Goal: Task Accomplishment & Management: Use online tool/utility

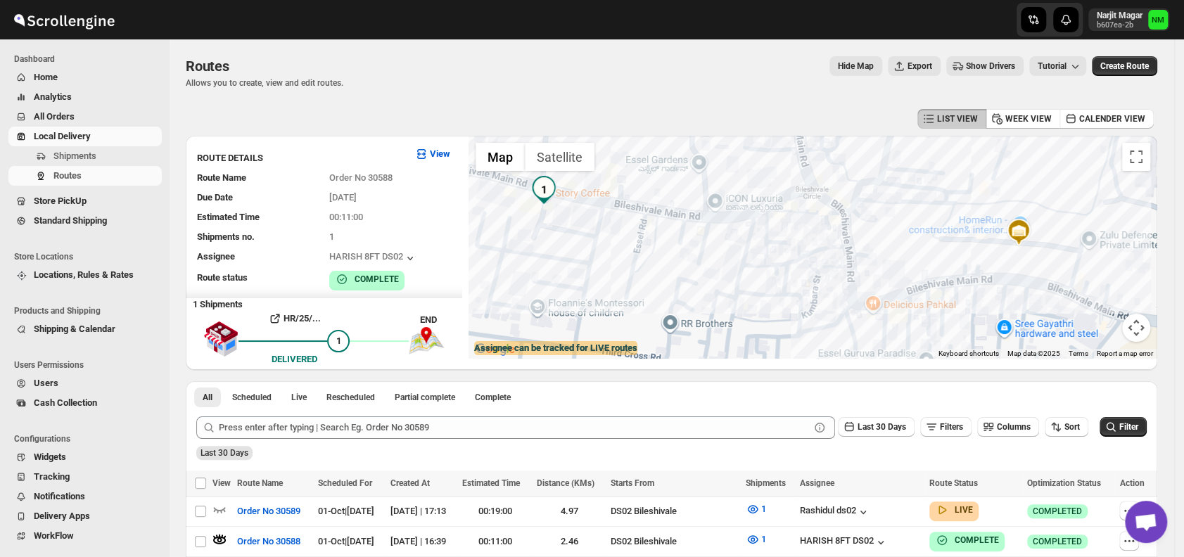
click at [104, 149] on span "Shipments" at bounding box center [106, 156] width 106 height 14
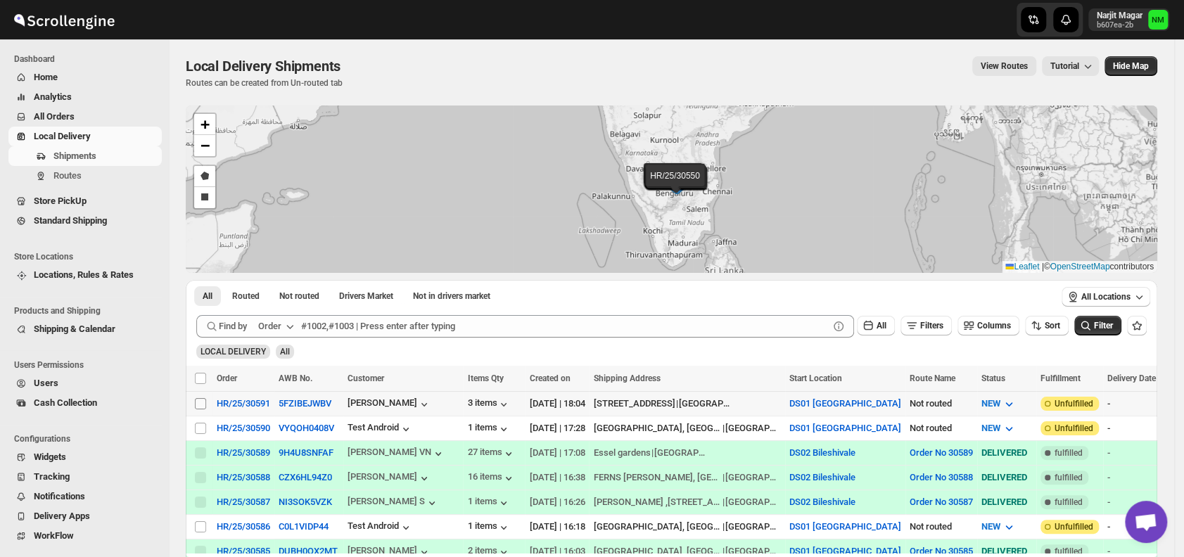
click at [198, 402] on input "Select shipment" at bounding box center [200, 403] width 11 height 11
checkbox input "true"
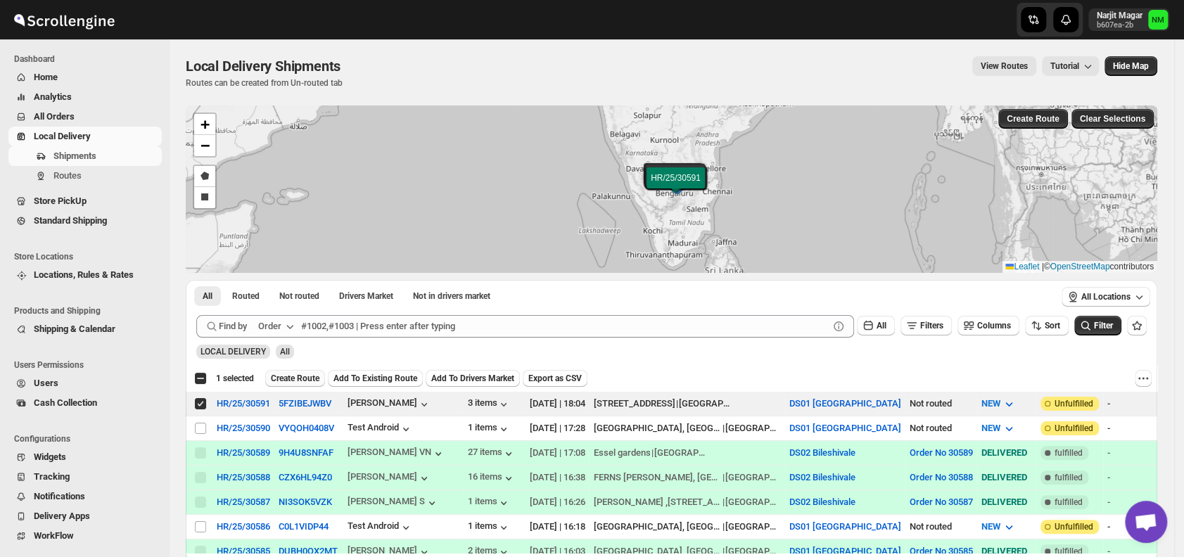
click at [286, 373] on span "Create Route" at bounding box center [295, 378] width 49 height 11
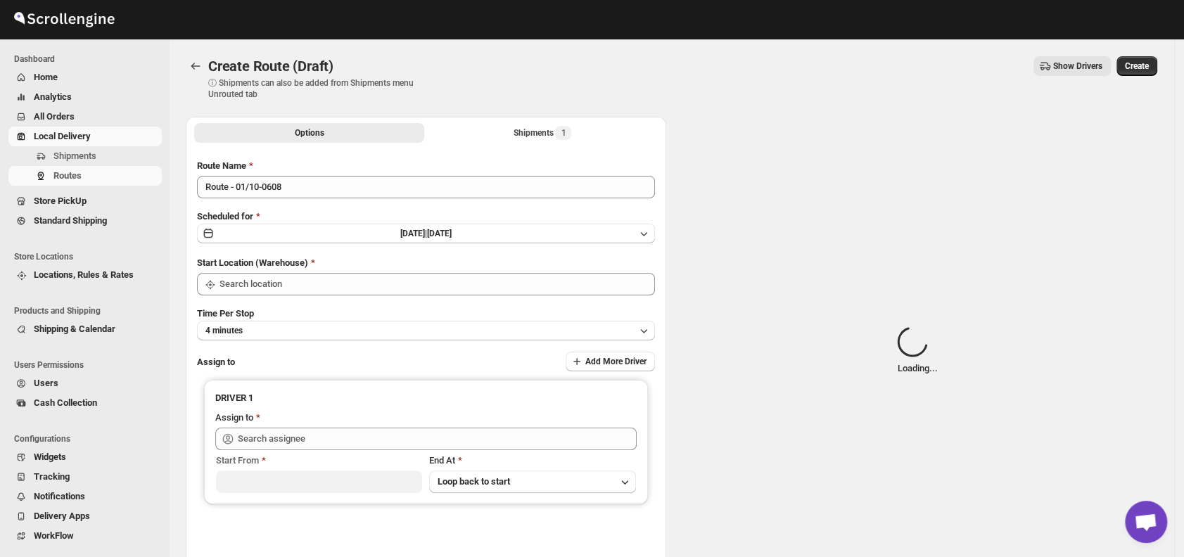
type input "DS01 [GEOGRAPHIC_DATA]"
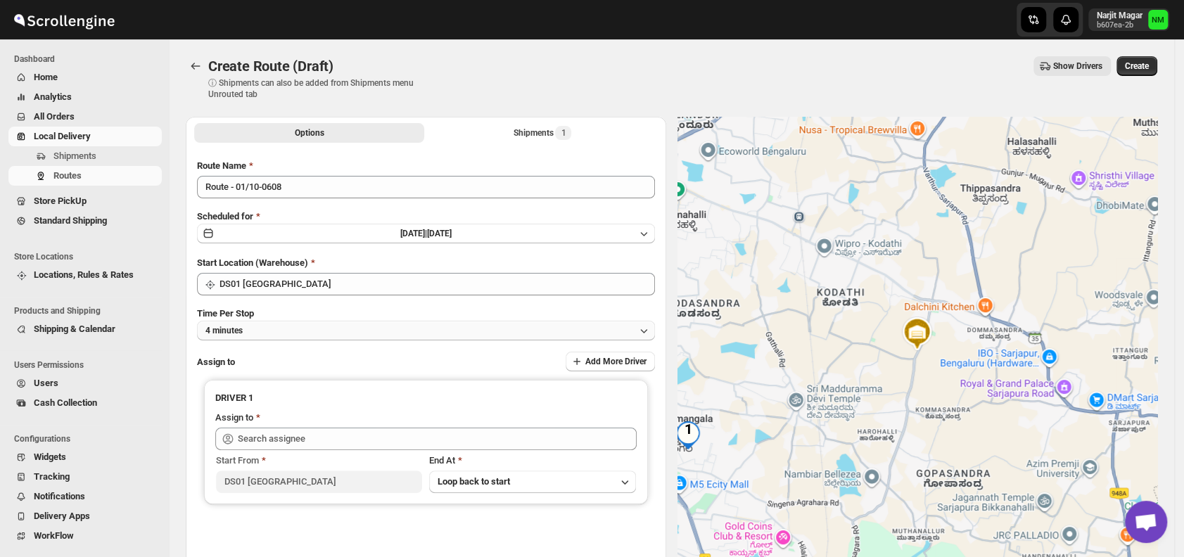
click at [310, 332] on button "4 minutes" at bounding box center [426, 331] width 458 height 20
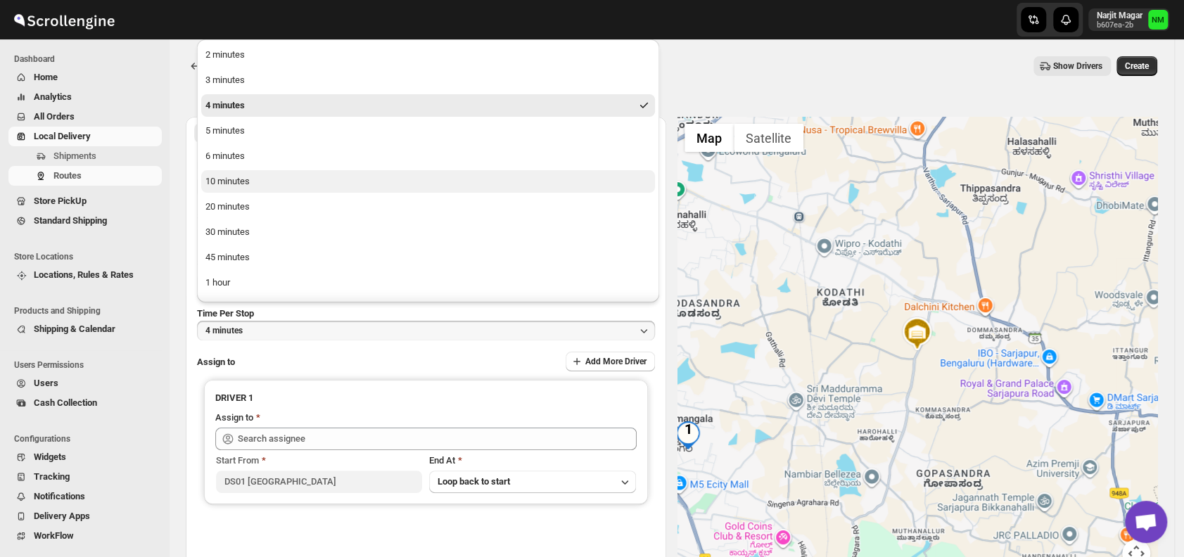
click at [267, 185] on button "10 minutes" at bounding box center [428, 181] width 454 height 23
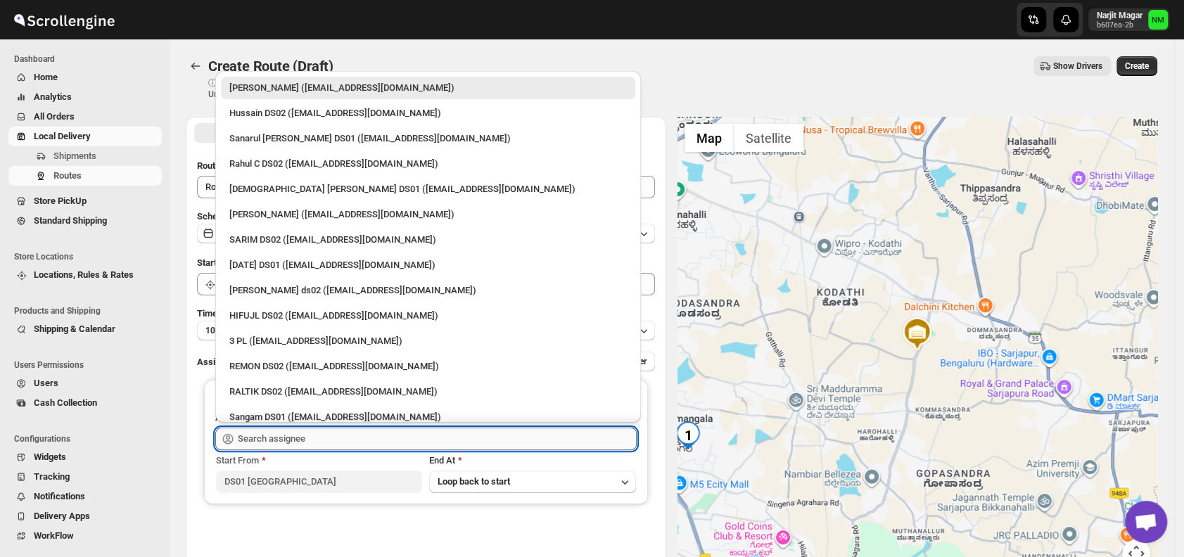
click at [363, 435] on input "text" at bounding box center [437, 439] width 399 height 23
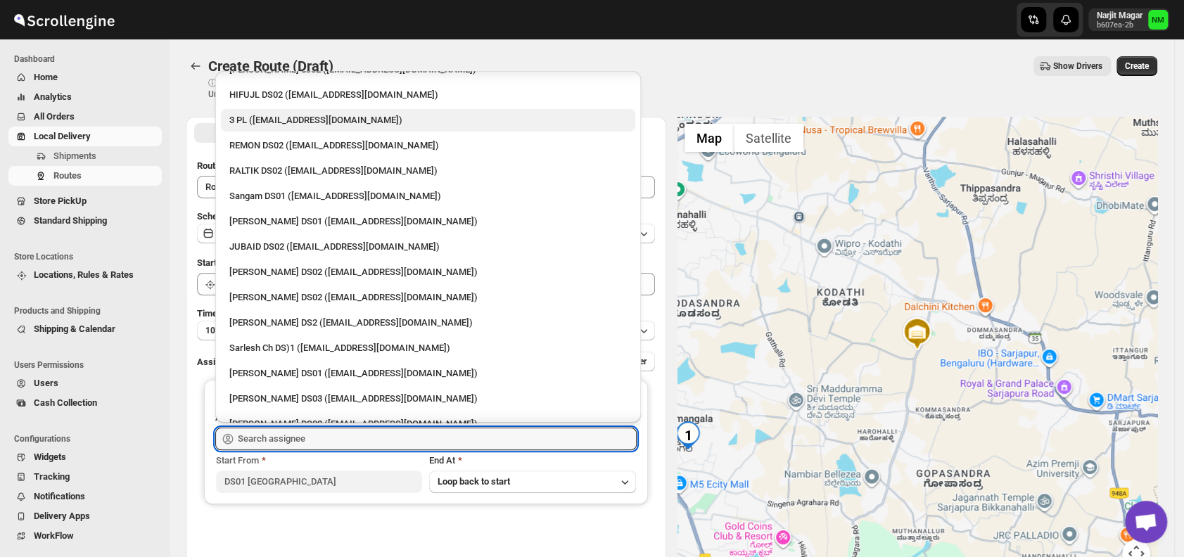
scroll to position [225, 0]
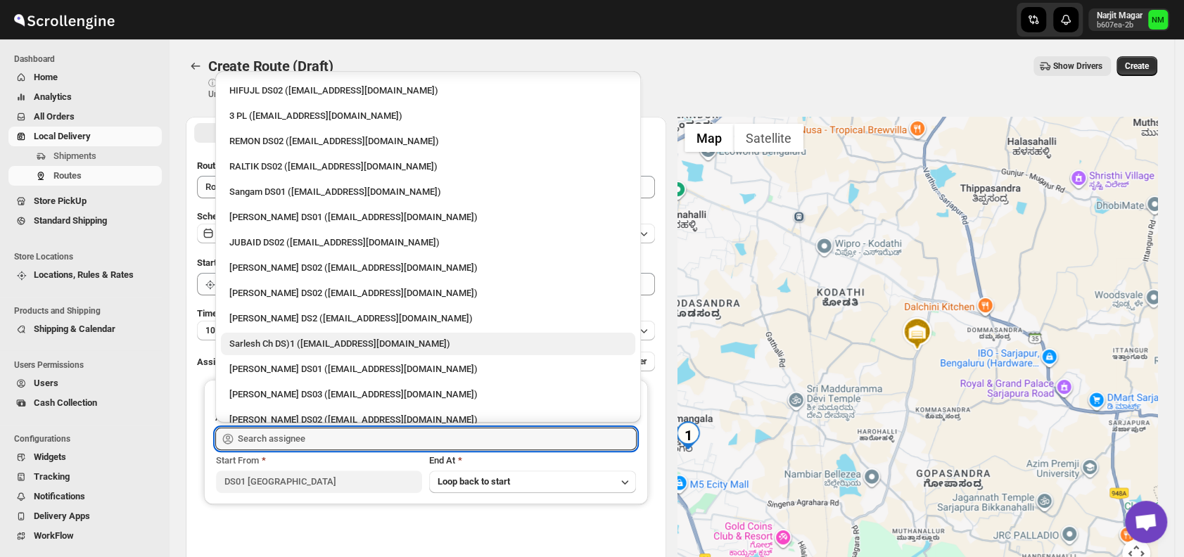
click at [331, 339] on div "Sarlesh Ch DS)1 ([EMAIL_ADDRESS][DOMAIN_NAME])" at bounding box center [428, 344] width 398 height 14
type input "Sarlesh Ch DS)1 ([EMAIL_ADDRESS][DOMAIN_NAME])"
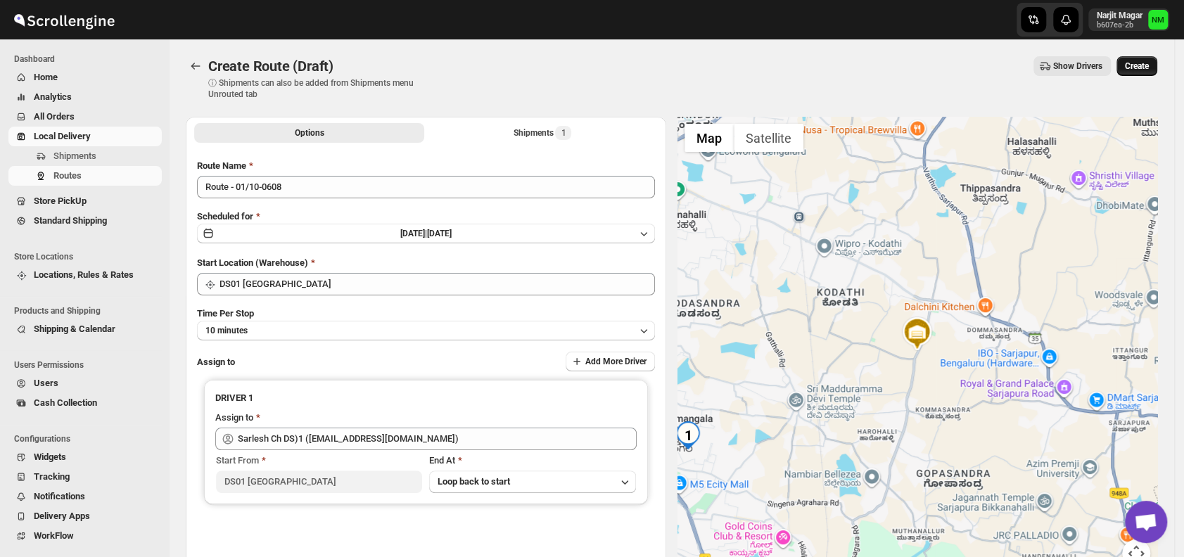
click at [1154, 58] on button "Create" at bounding box center [1137, 66] width 41 height 20
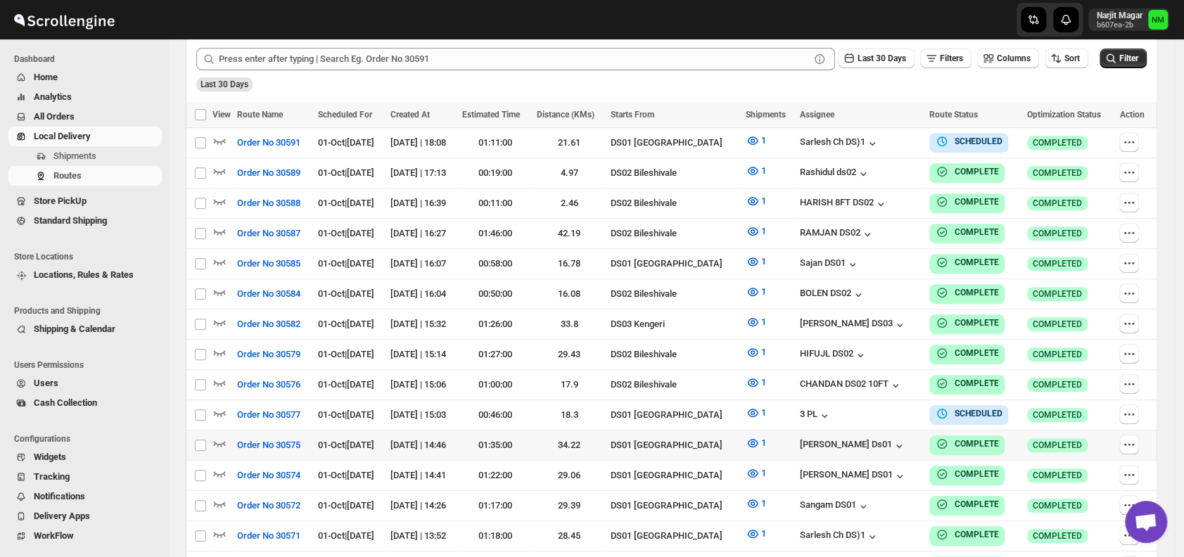
scroll to position [360, 0]
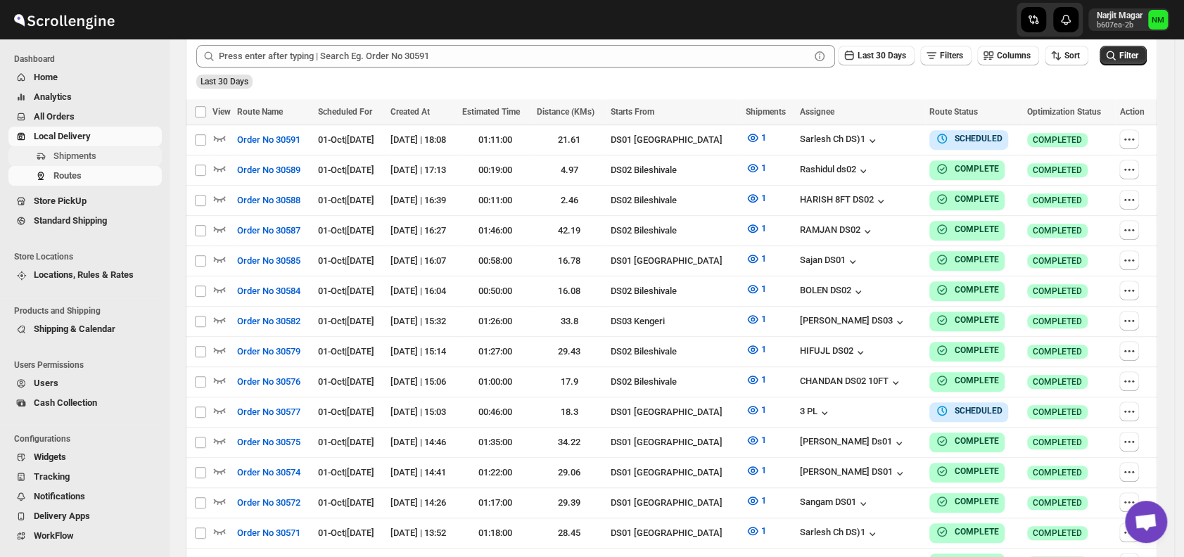
click at [111, 158] on span "Shipments" at bounding box center [106, 156] width 106 height 14
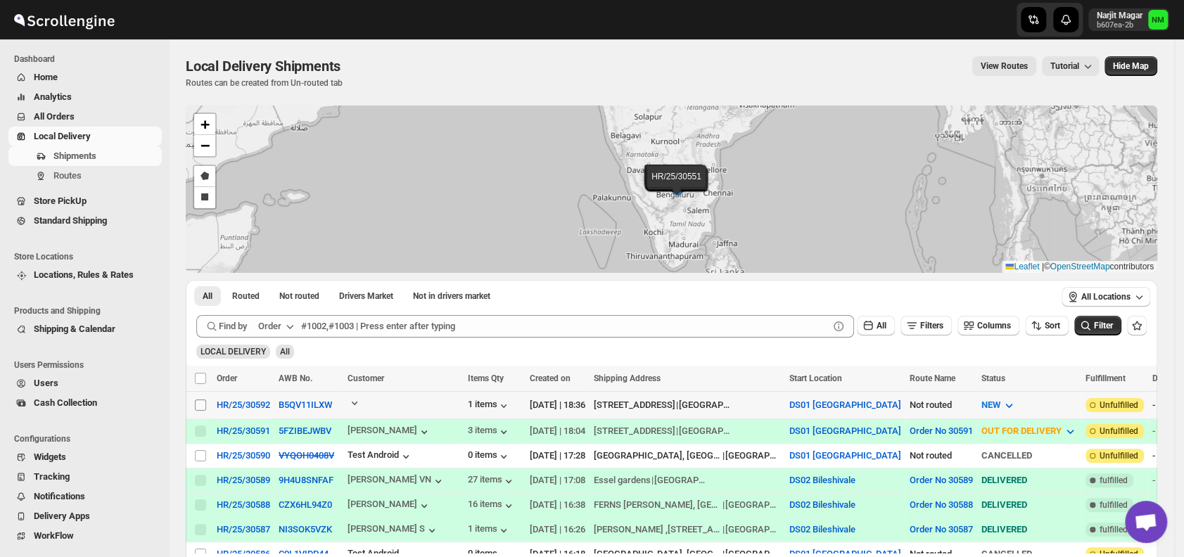
click at [199, 405] on input "Select shipment" at bounding box center [200, 405] width 11 height 11
checkbox input "true"
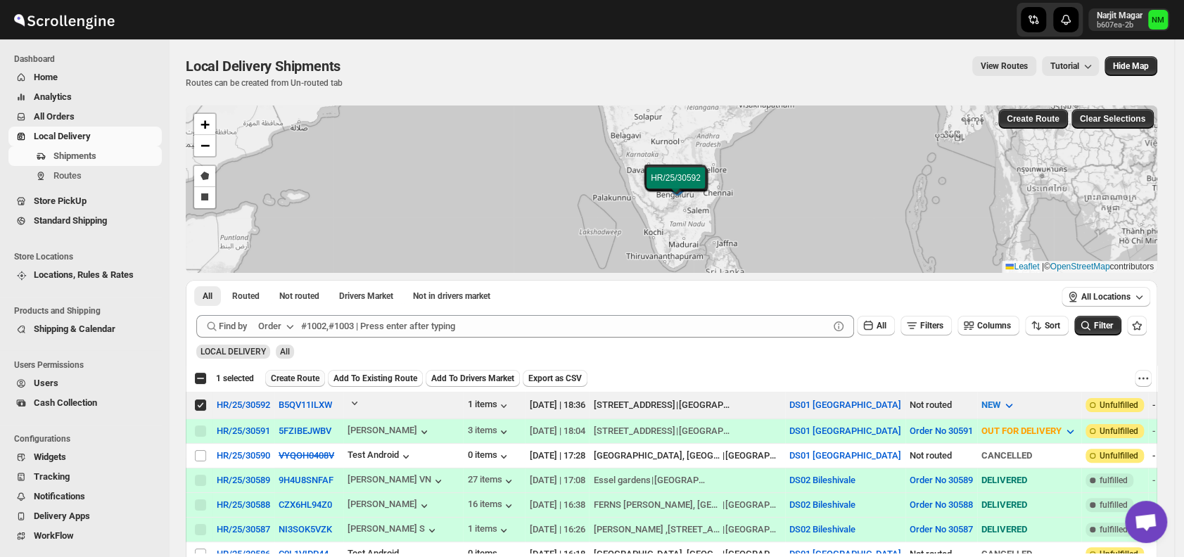
click at [288, 381] on span "Create Route" at bounding box center [295, 378] width 49 height 11
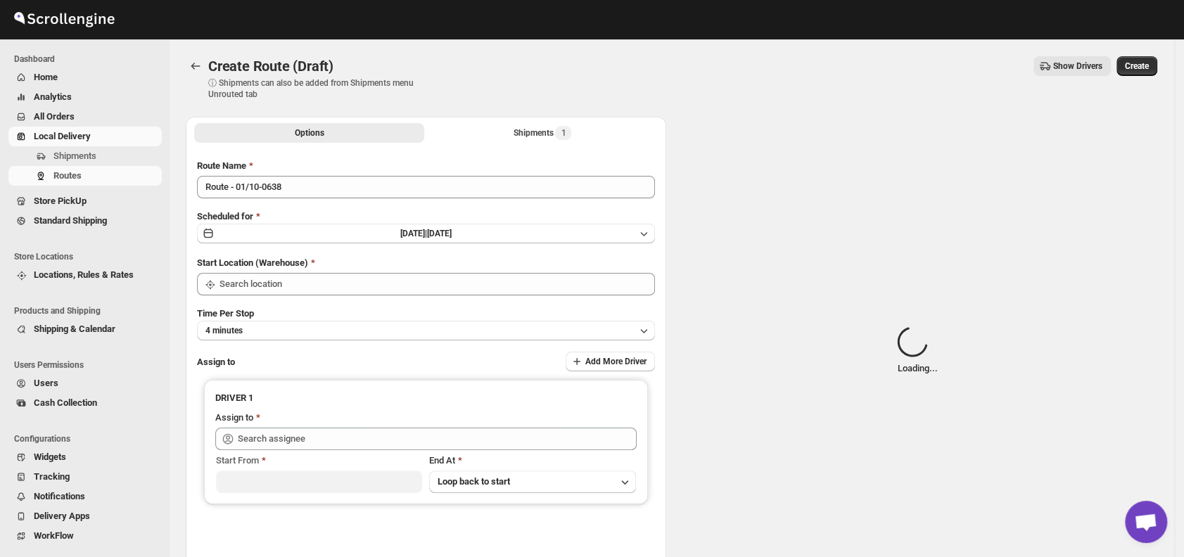
type input "DS01 [GEOGRAPHIC_DATA]"
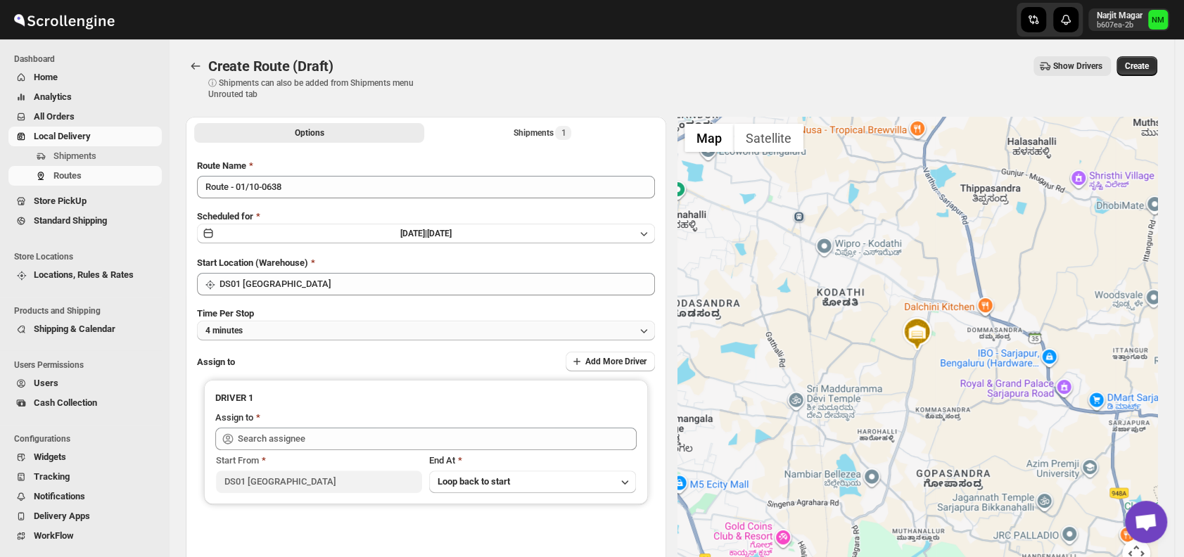
click at [326, 324] on button "4 minutes" at bounding box center [426, 331] width 458 height 20
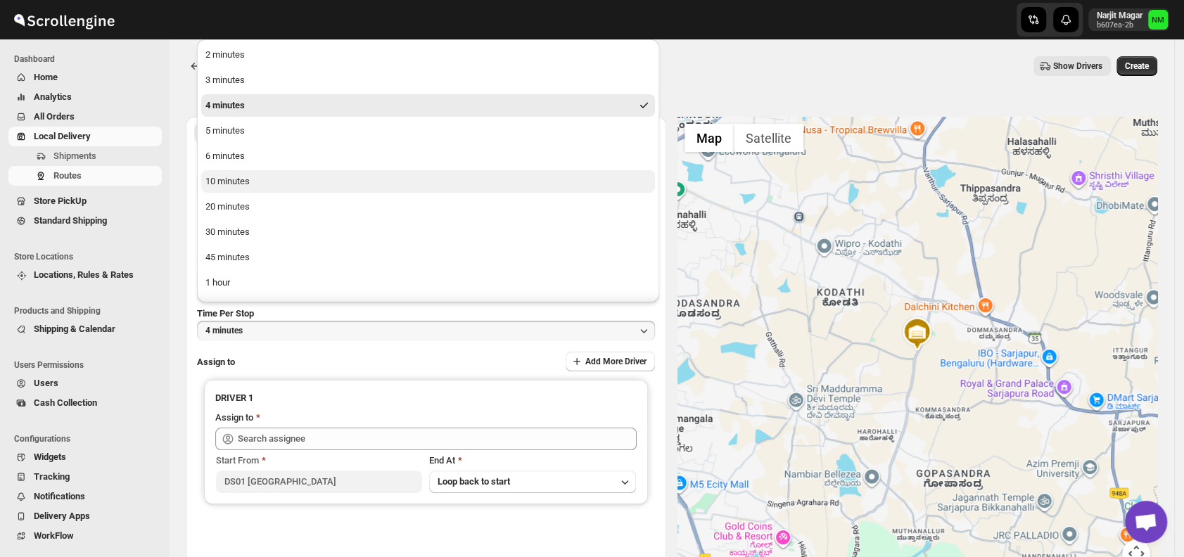
click at [287, 173] on button "10 minutes" at bounding box center [428, 181] width 454 height 23
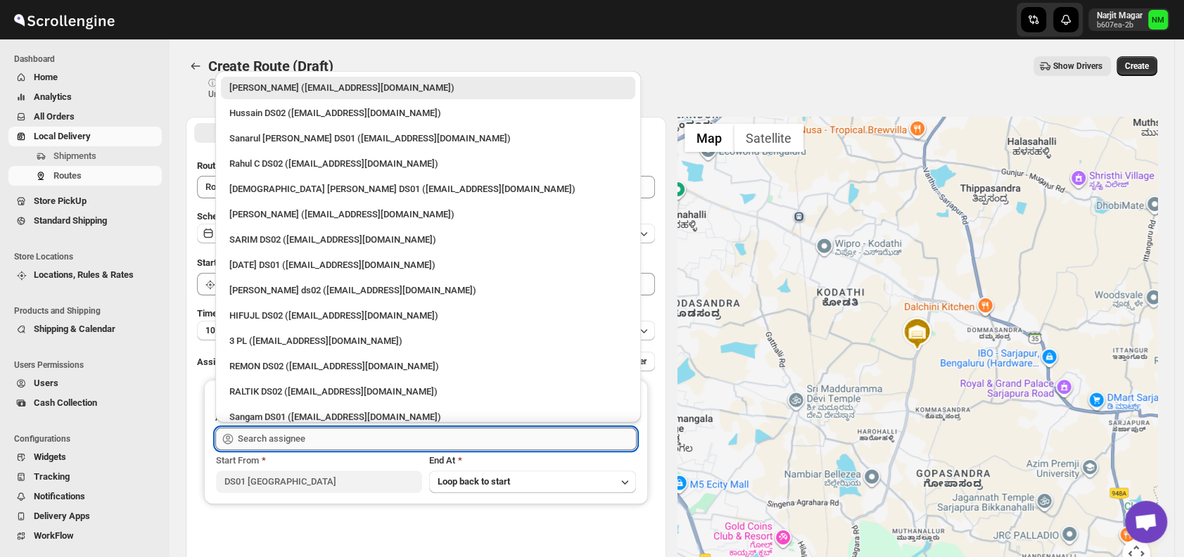
click at [331, 442] on input "text" at bounding box center [437, 439] width 399 height 23
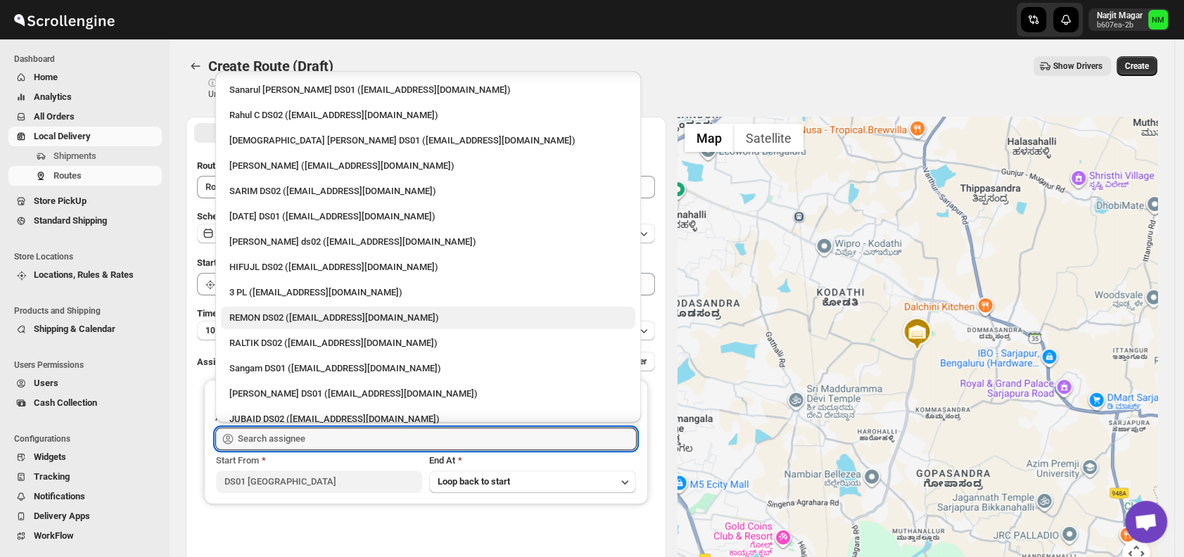
scroll to position [50, 0]
click at [286, 353] on li "Sangam DS01 ([EMAIL_ADDRESS][DOMAIN_NAME])" at bounding box center [428, 365] width 426 height 25
type input "Sangam DS01 ([EMAIL_ADDRESS][DOMAIN_NAME])"
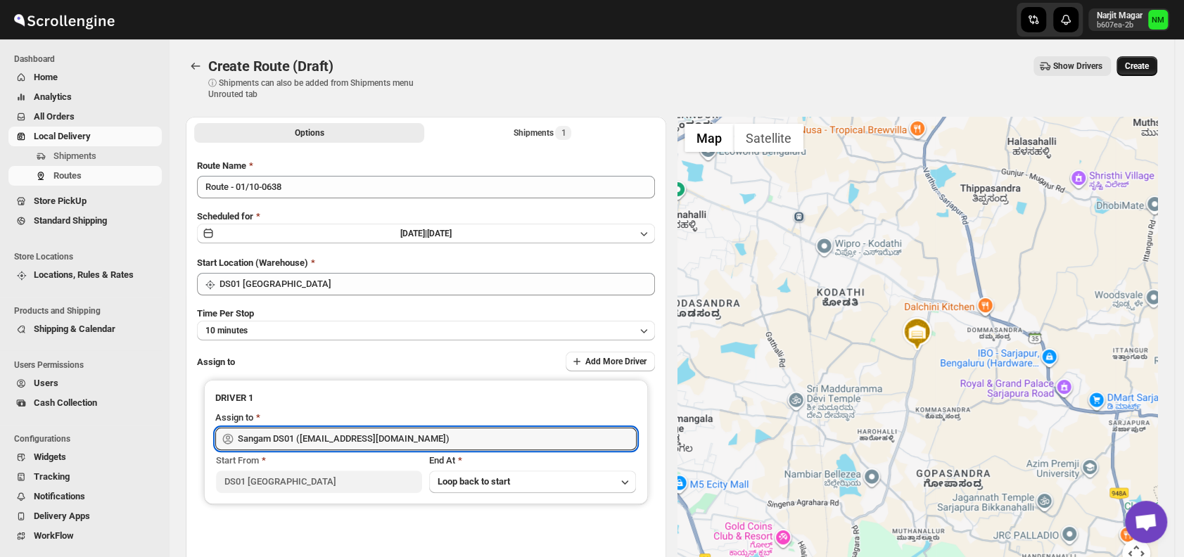
click at [1149, 63] on span "Create" at bounding box center [1137, 66] width 24 height 11
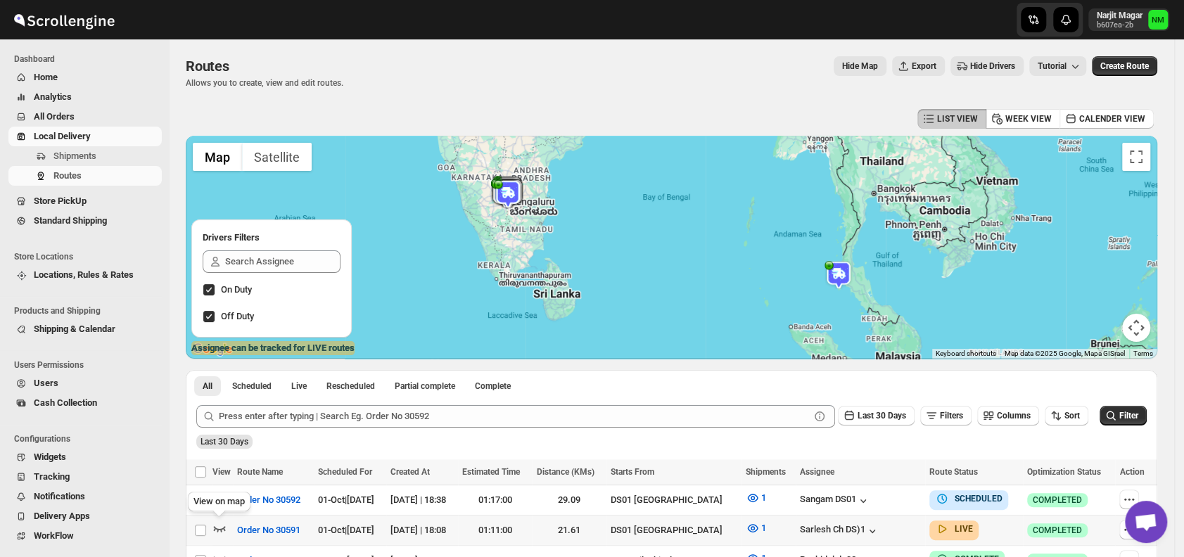
click at [217, 525] on icon "button" at bounding box center [220, 528] width 14 height 14
